Goal: Check status: Check status

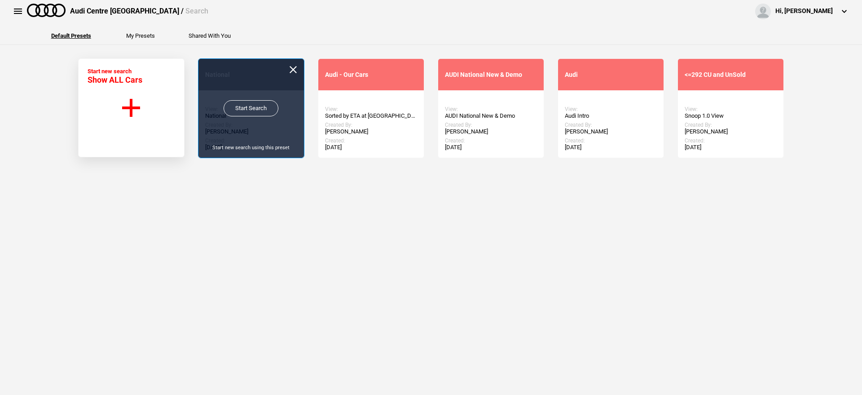
click at [254, 112] on link "Start Search" at bounding box center [251, 108] width 55 height 16
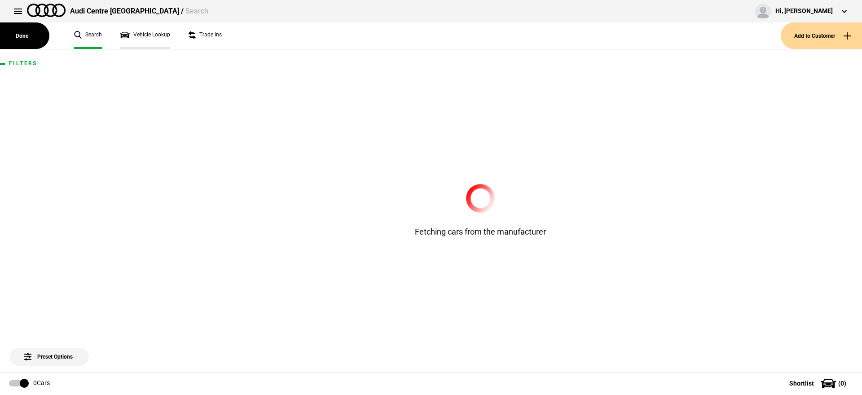
click at [150, 41] on link "Vehicle Lookup" at bounding box center [145, 35] width 50 height 26
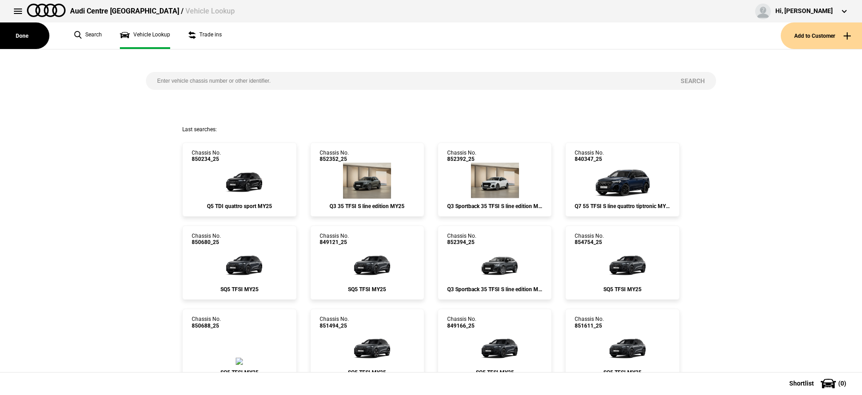
click at [208, 79] on input "search" at bounding box center [407, 81] width 523 height 18
paste input "849404"
type input "849404"
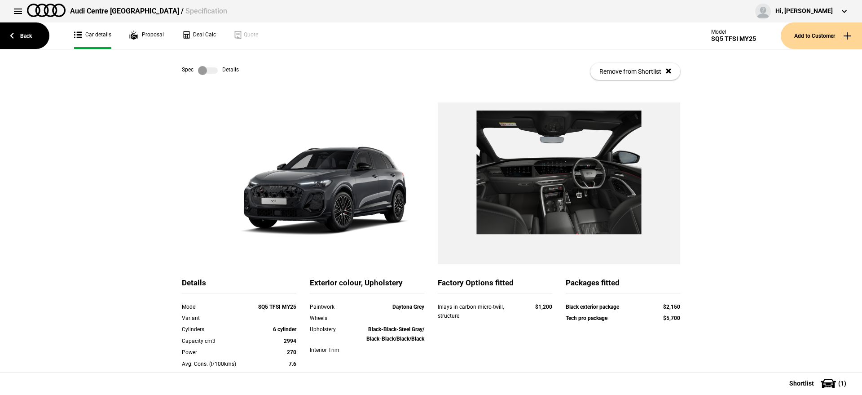
click at [207, 74] on label at bounding box center [208, 70] width 20 height 9
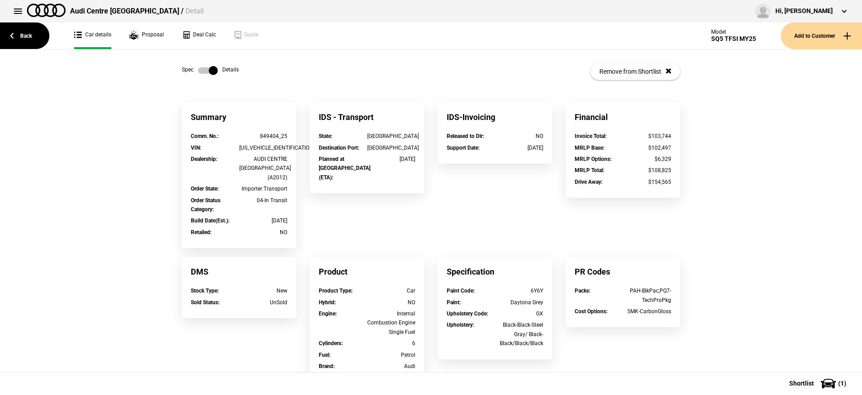
click at [207, 75] on label at bounding box center [208, 70] width 20 height 9
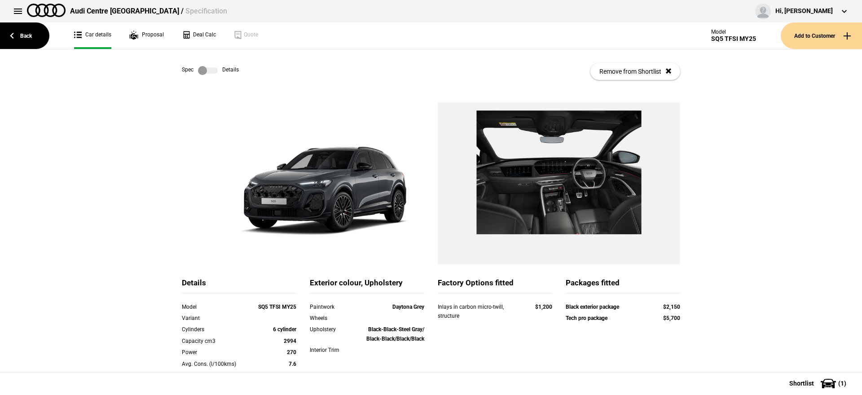
click at [42, 52] on div "Spec Details Remove from Shortlist" at bounding box center [431, 75] width 862 height 53
click at [36, 42] on link "Back" at bounding box center [24, 35] width 49 height 26
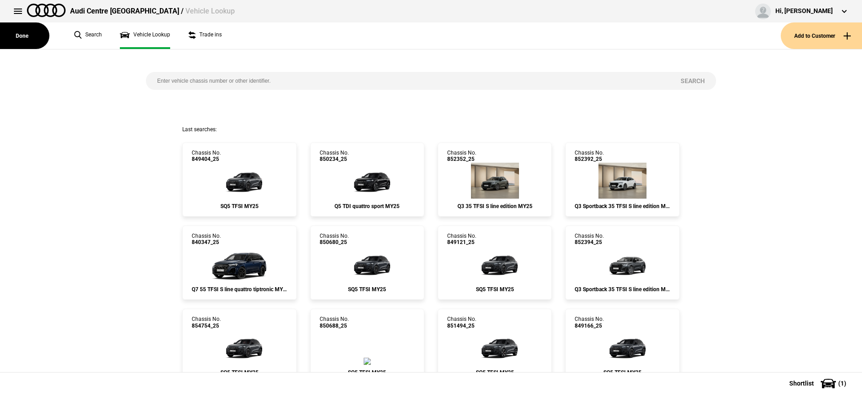
click at [200, 75] on input "search" at bounding box center [407, 81] width 523 height 18
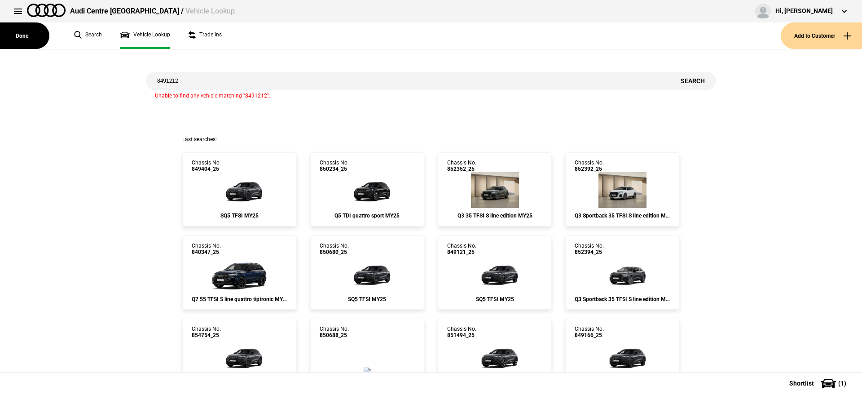
click at [200, 78] on input "8491212" at bounding box center [407, 81] width 523 height 18
type input "849121"
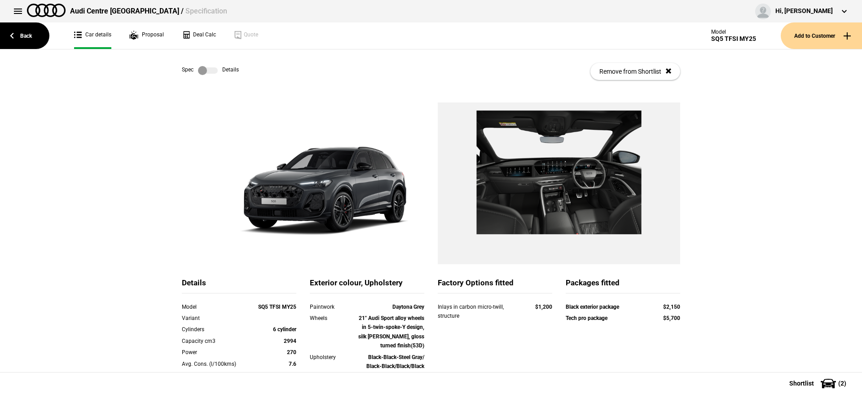
click at [203, 66] on label at bounding box center [208, 70] width 20 height 9
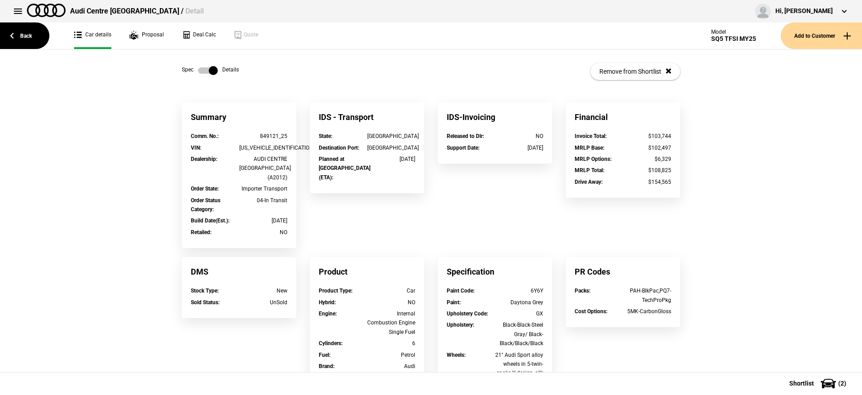
click at [265, 137] on div "849121_25" at bounding box center [263, 136] width 48 height 9
click at [199, 70] on label at bounding box center [208, 70] width 20 height 9
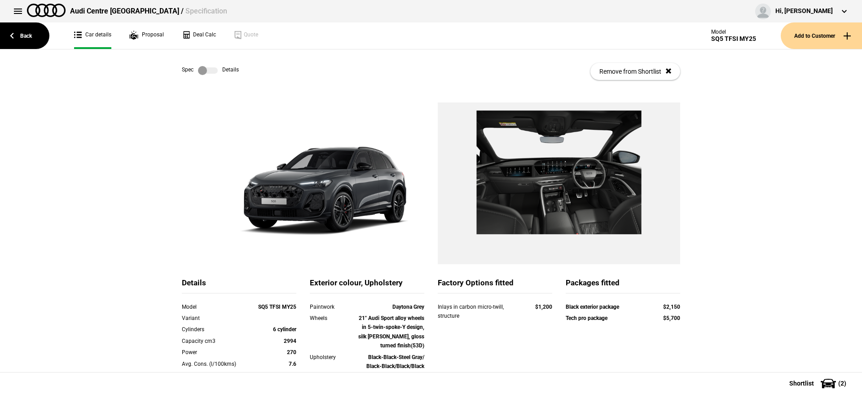
click at [207, 73] on label at bounding box center [208, 70] width 20 height 9
